Goal: Transaction & Acquisition: Purchase product/service

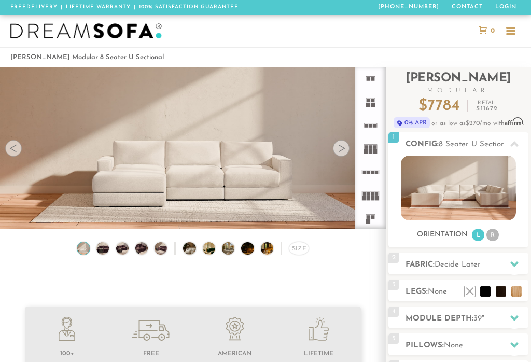
click at [496, 234] on li "R" at bounding box center [493, 235] width 12 height 12
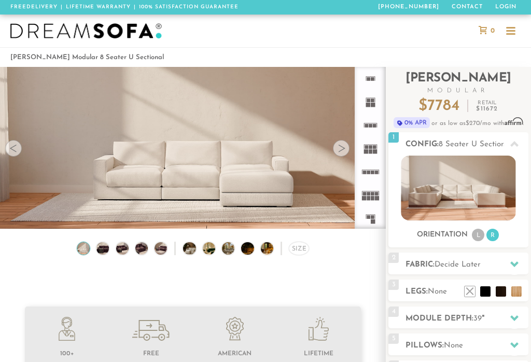
scroll to position [9996, 531]
click at [477, 190] on img at bounding box center [458, 188] width 115 height 65
click at [344, 148] on div at bounding box center [341, 148] width 17 height 17
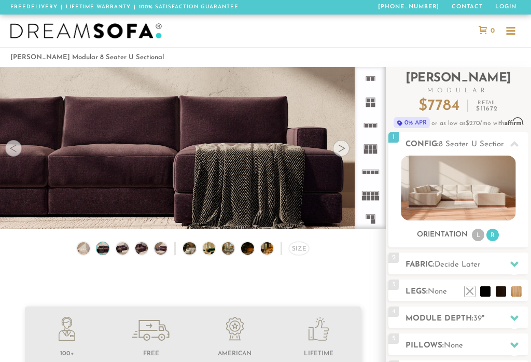
click at [346, 147] on div at bounding box center [341, 148] width 17 height 17
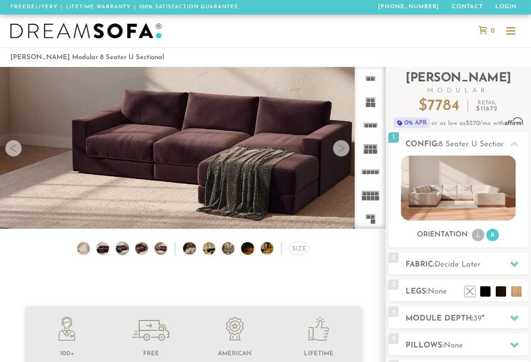
click at [346, 149] on div at bounding box center [341, 148] width 17 height 17
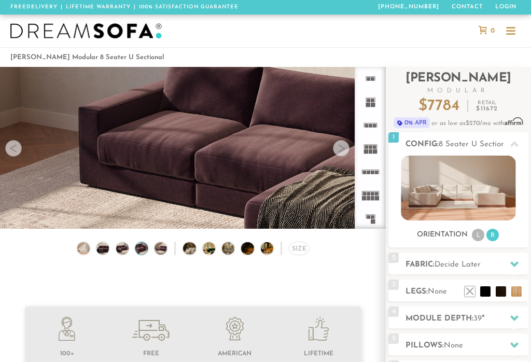
click at [342, 149] on div at bounding box center [341, 148] width 17 height 17
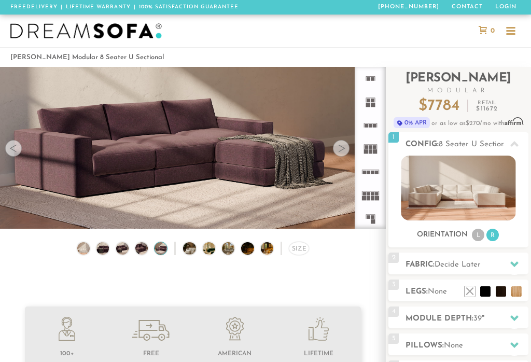
click at [342, 148] on div at bounding box center [341, 148] width 17 height 17
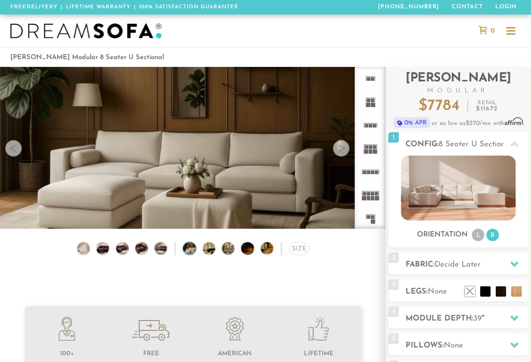
click at [341, 150] on div at bounding box center [341, 148] width 17 height 17
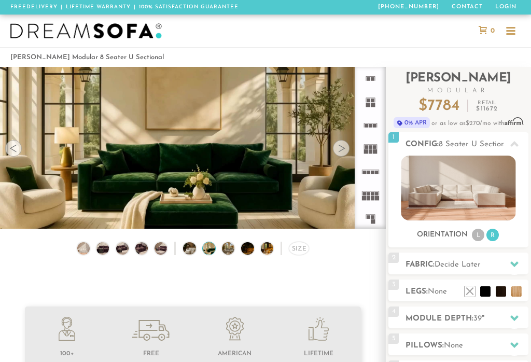
click at [342, 153] on div at bounding box center [341, 148] width 17 height 17
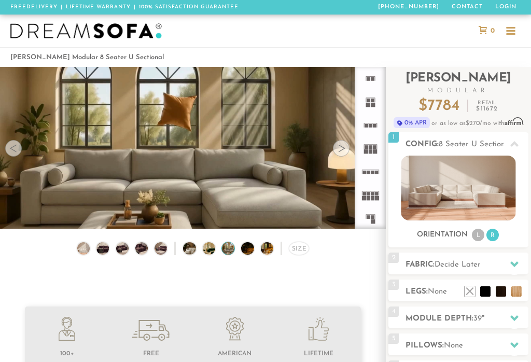
click at [345, 156] on video at bounding box center [193, 144] width 386 height 217
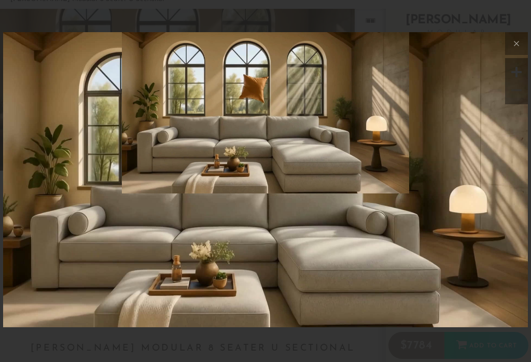
scroll to position [59, 0]
click at [514, 45] on icon at bounding box center [516, 43] width 12 height 12
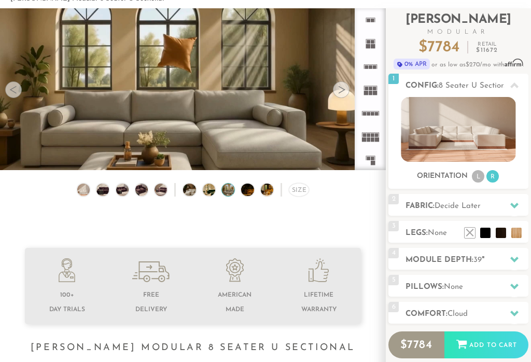
click at [511, 211] on div at bounding box center [515, 205] width 22 height 21
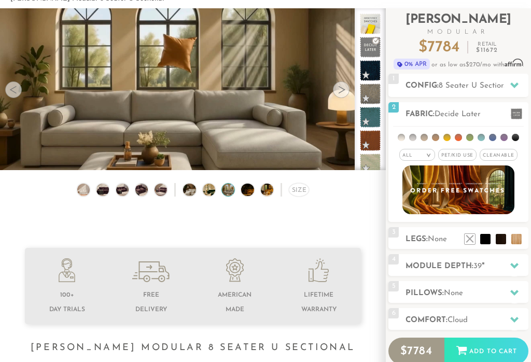
click at [506, 156] on span "Cleanable x" at bounding box center [499, 155] width 38 height 12
click at [419, 237] on h2 "Legs: None" at bounding box center [467, 239] width 123 height 12
click at [519, 239] on li at bounding box center [516, 239] width 10 height 10
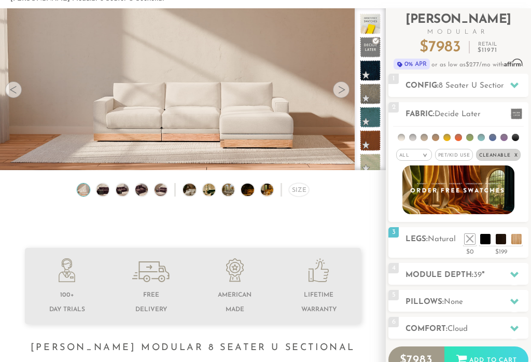
click at [444, 222] on div "2 Fabric: Decide Later All > All" at bounding box center [459, 162] width 140 height 120
click at [501, 242] on li at bounding box center [501, 239] width 10 height 10
click at [446, 247] on div "3 Legs: Espresso $0 $199 Nailheads:" at bounding box center [459, 242] width 140 height 31
click at [482, 238] on li at bounding box center [485, 239] width 10 height 10
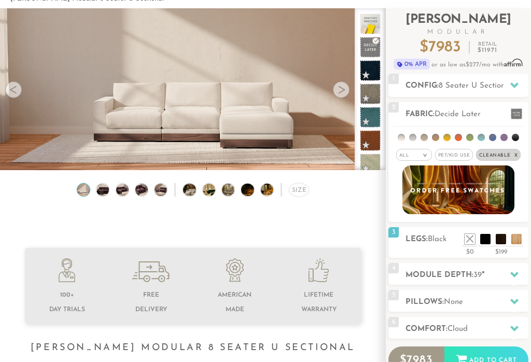
click at [431, 245] on h2 "Legs: Black" at bounding box center [467, 239] width 123 height 12
click at [467, 238] on li at bounding box center [470, 239] width 10 height 10
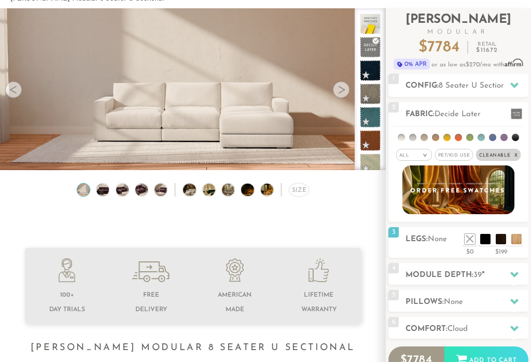
click at [427, 245] on h2 "Legs: None" at bounding box center [467, 239] width 123 height 12
click at [516, 275] on icon at bounding box center [514, 275] width 8 height 6
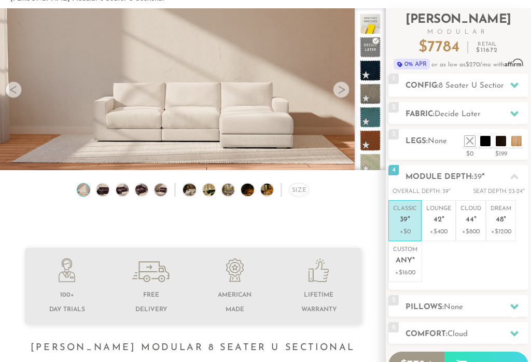
click at [473, 216] on span "44" at bounding box center [470, 220] width 8 height 9
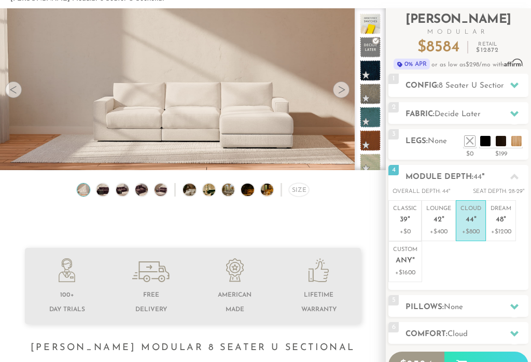
click at [516, 304] on icon at bounding box center [514, 307] width 8 height 6
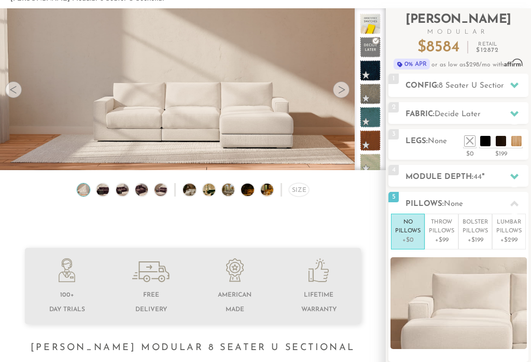
click at [479, 229] on p "Bolster Pillows" at bounding box center [475, 226] width 25 height 17
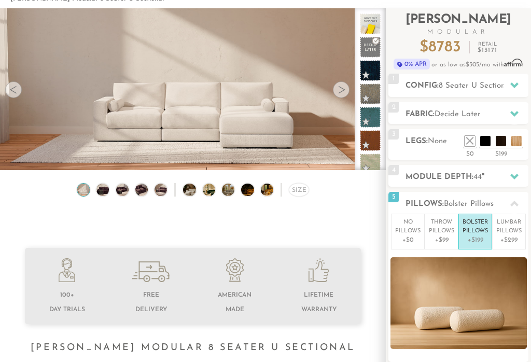
click at [513, 232] on p "Lumbar Pillows" at bounding box center [508, 226] width 25 height 17
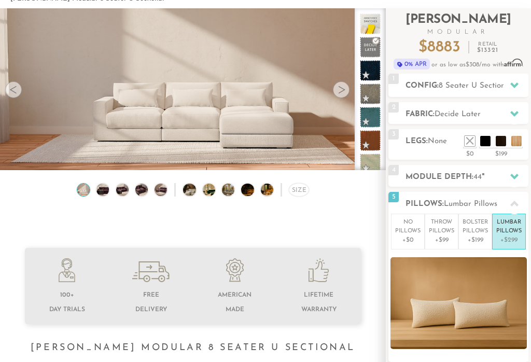
click at [439, 227] on p "Throw Pillows" at bounding box center [441, 226] width 25 height 17
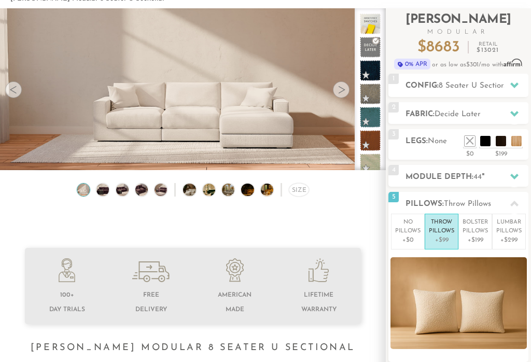
click at [476, 228] on p "Bolster Pillows" at bounding box center [475, 226] width 25 height 17
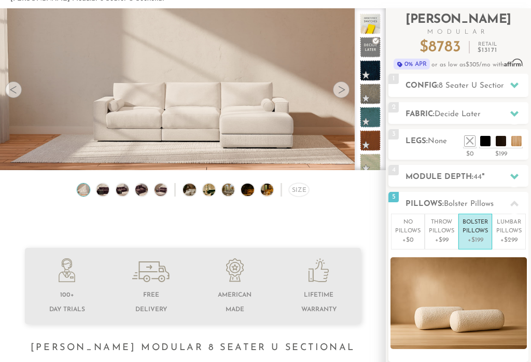
click at [513, 229] on p "Lumbar Pillows" at bounding box center [508, 226] width 25 height 17
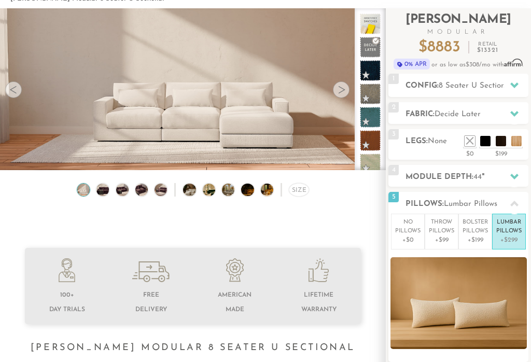
click at [475, 230] on p "Bolster Pillows" at bounding box center [475, 226] width 25 height 17
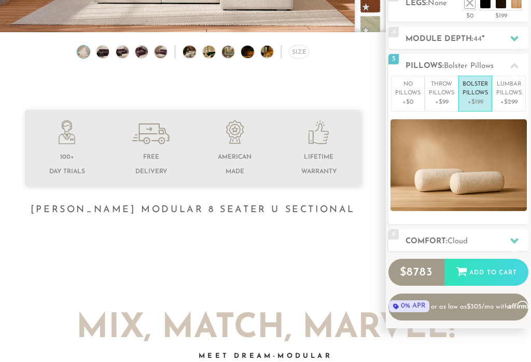
scroll to position [269, 0]
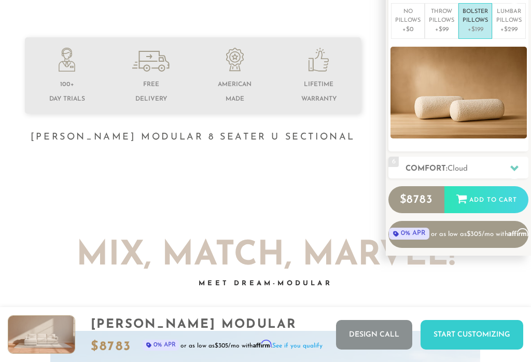
click at [509, 168] on div at bounding box center [515, 168] width 22 height 21
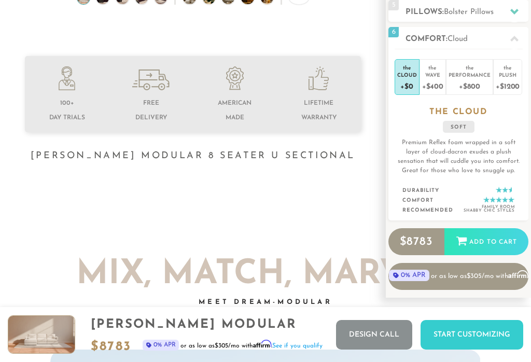
scroll to position [248, 0]
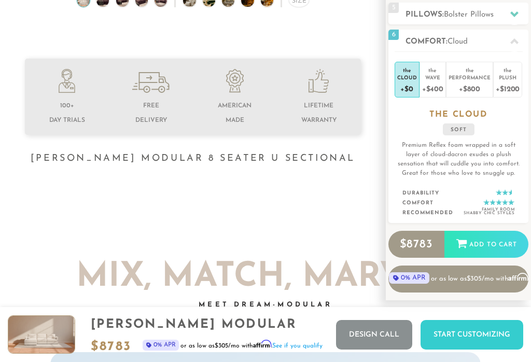
click at [511, 78] on div "Plush" at bounding box center [508, 77] width 24 height 7
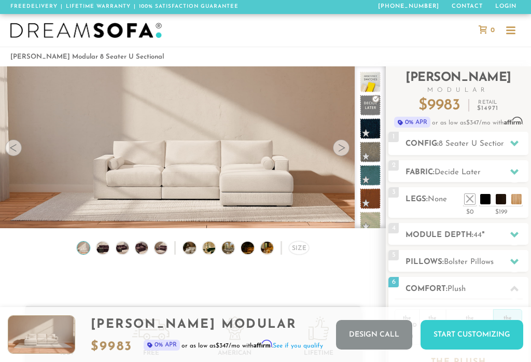
scroll to position [0, 0]
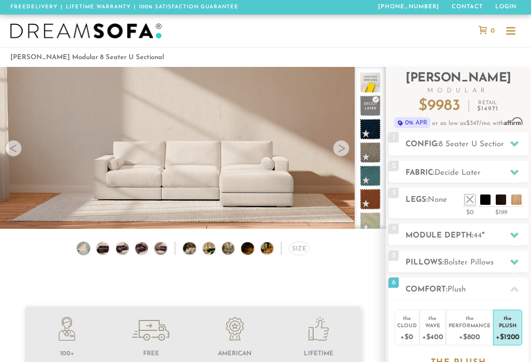
click at [515, 140] on icon at bounding box center [514, 144] width 8 height 8
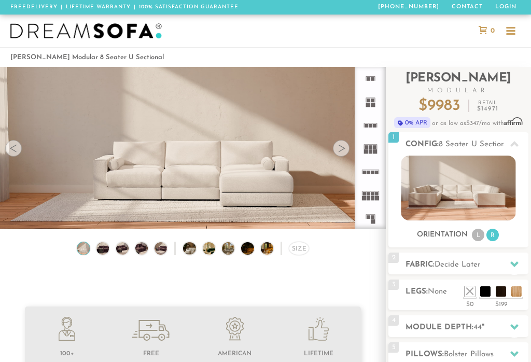
click at [474, 190] on img at bounding box center [458, 188] width 115 height 65
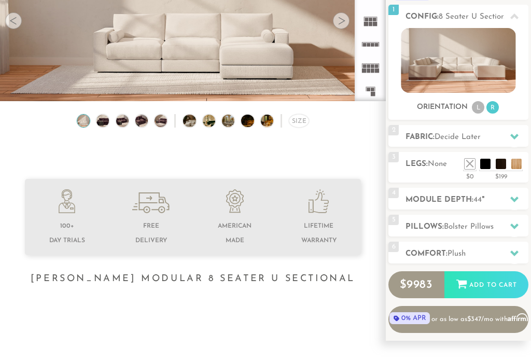
scroll to position [128, 0]
